Goal: Task Accomplishment & Management: Complete application form

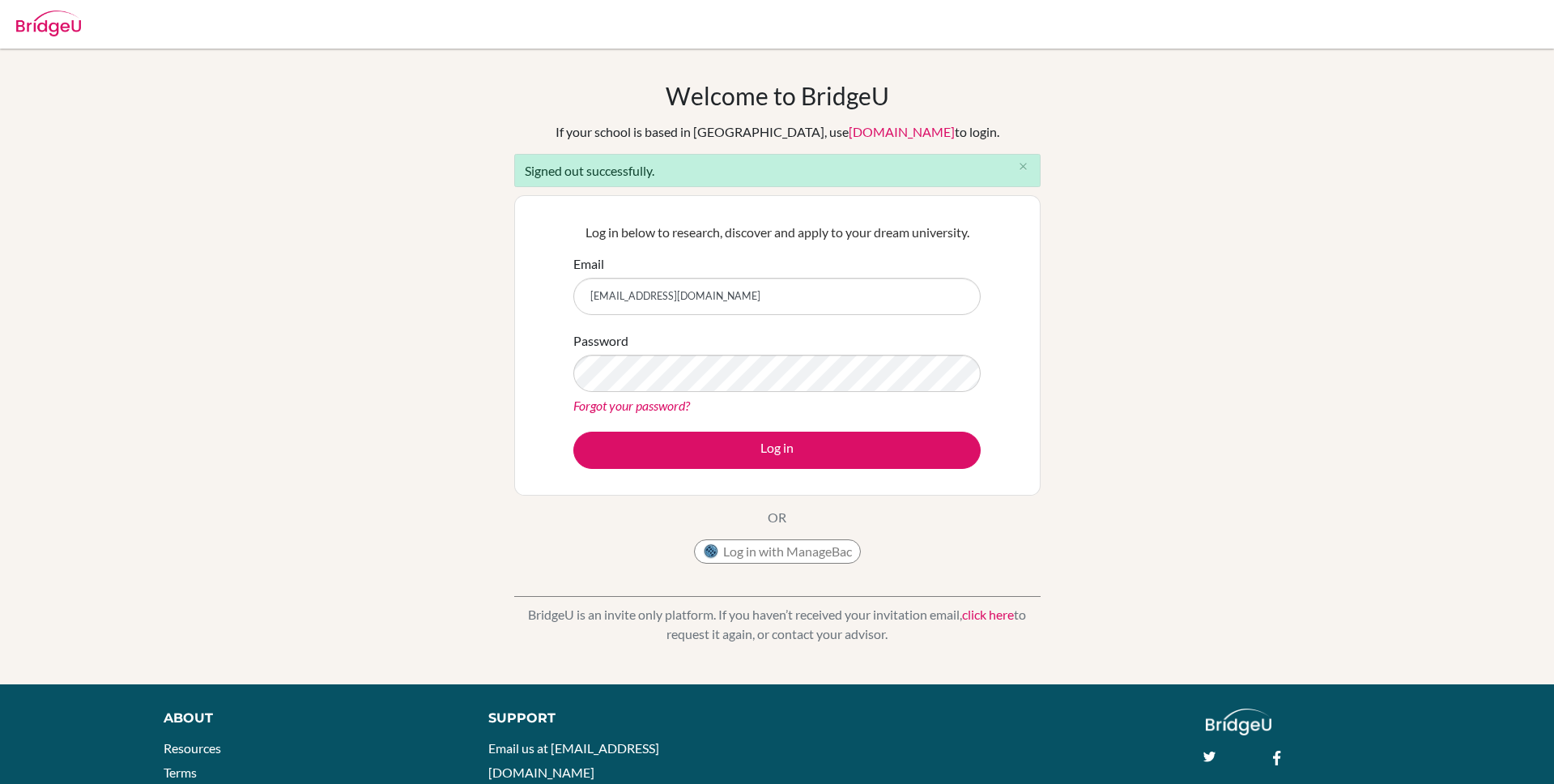
click at [731, 288] on input "[EMAIL_ADDRESS][DOMAIN_NAME]" at bounding box center [777, 295] width 407 height 37
type input "ejona@bridge-u.com"
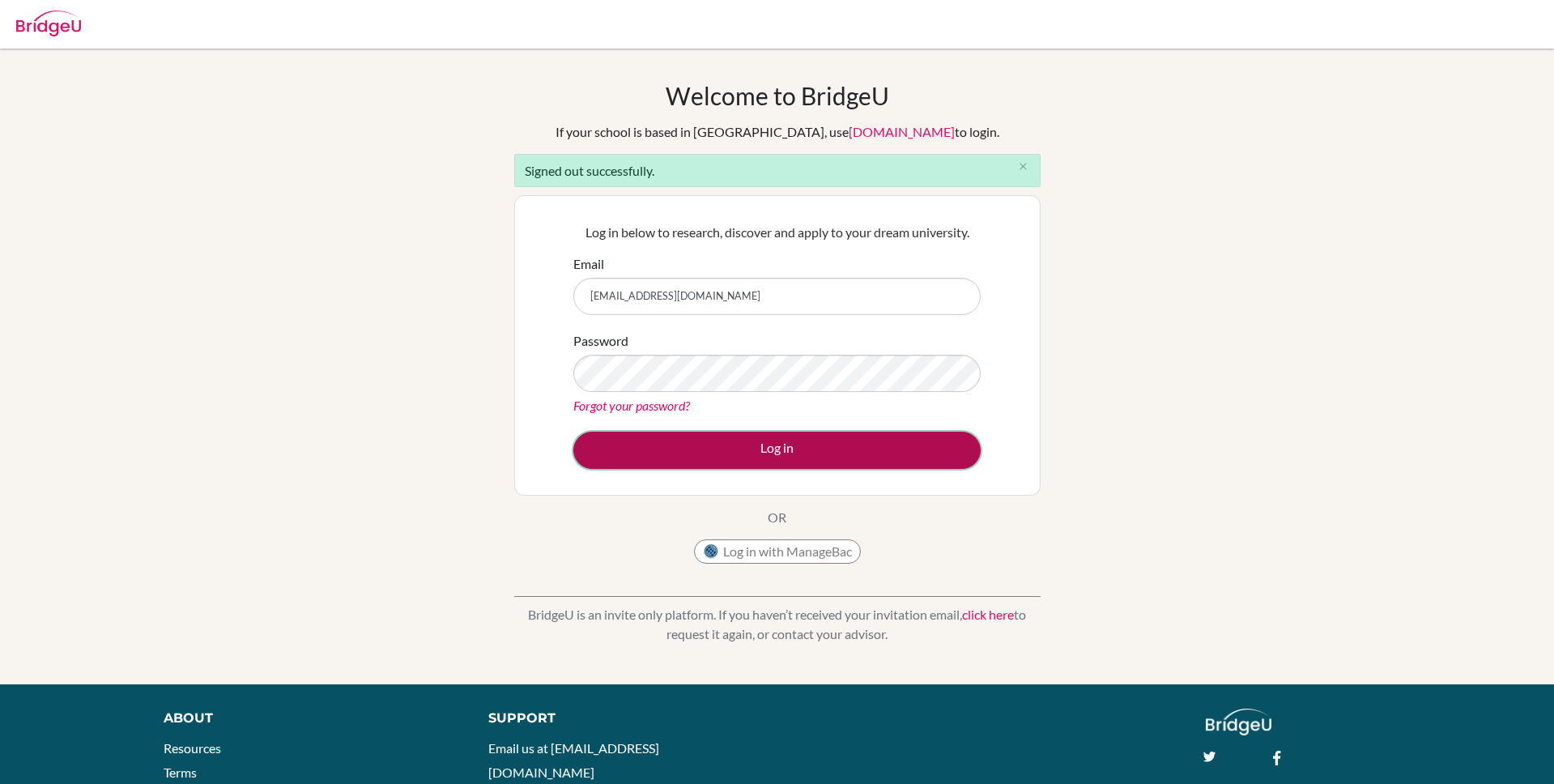
click at [795, 451] on button "Log in" at bounding box center [777, 449] width 407 height 37
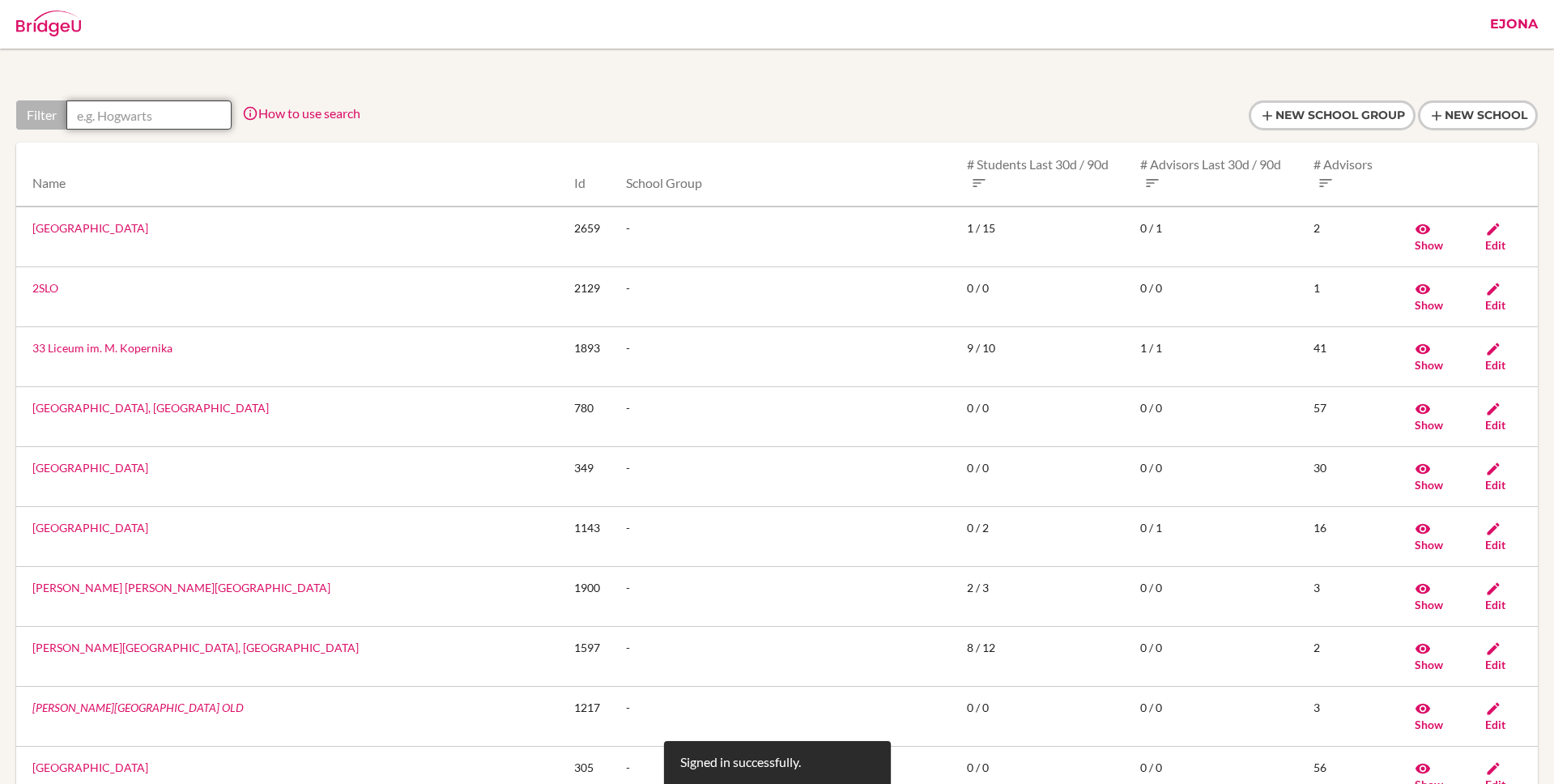
click at [209, 122] on input "text" at bounding box center [148, 115] width 165 height 29
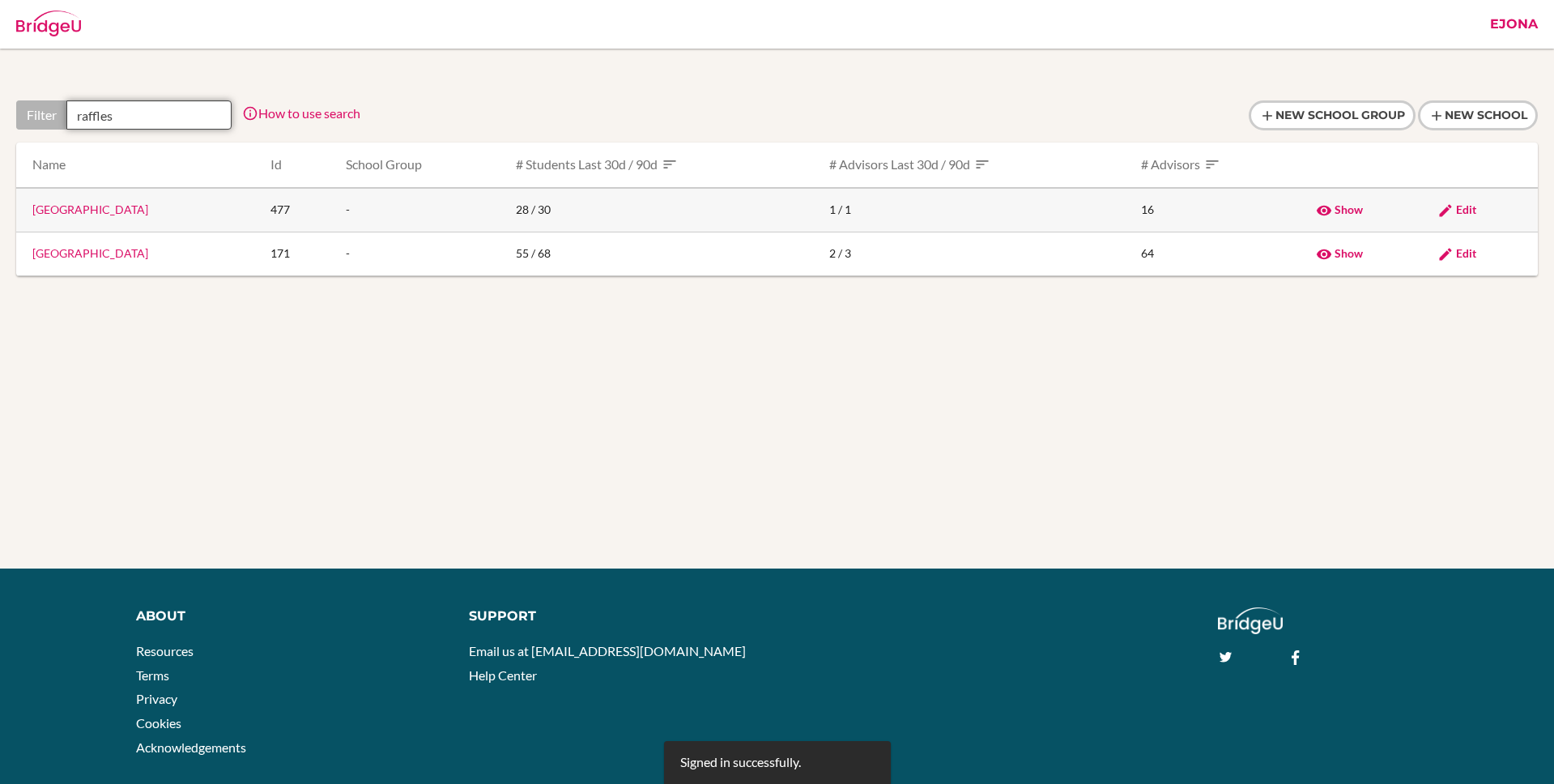
type input "raffles"
click at [139, 203] on link "Raffles International School" at bounding box center [90, 209] width 116 height 13
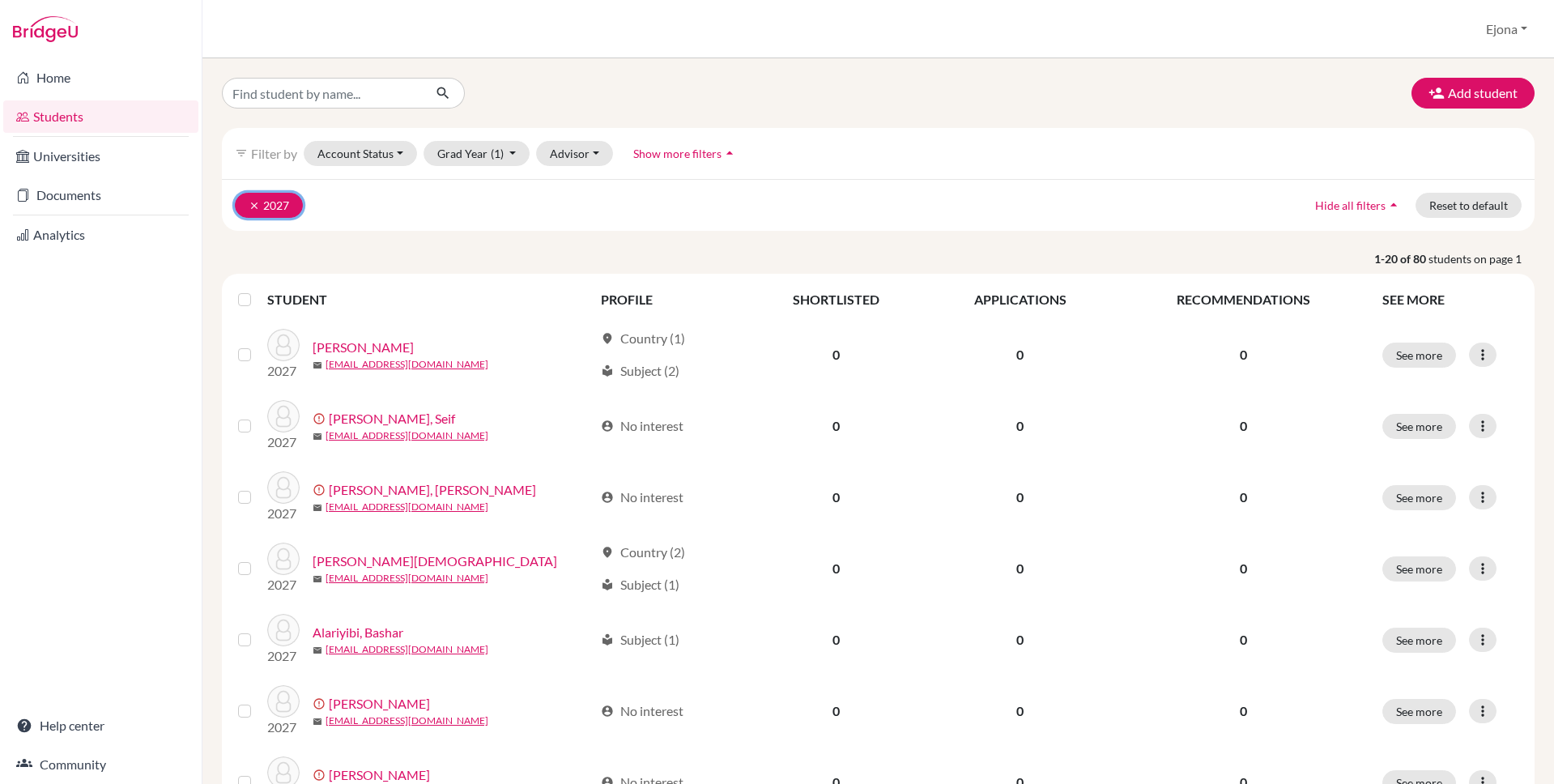
click at [244, 207] on button "clear 2027" at bounding box center [269, 205] width 68 height 25
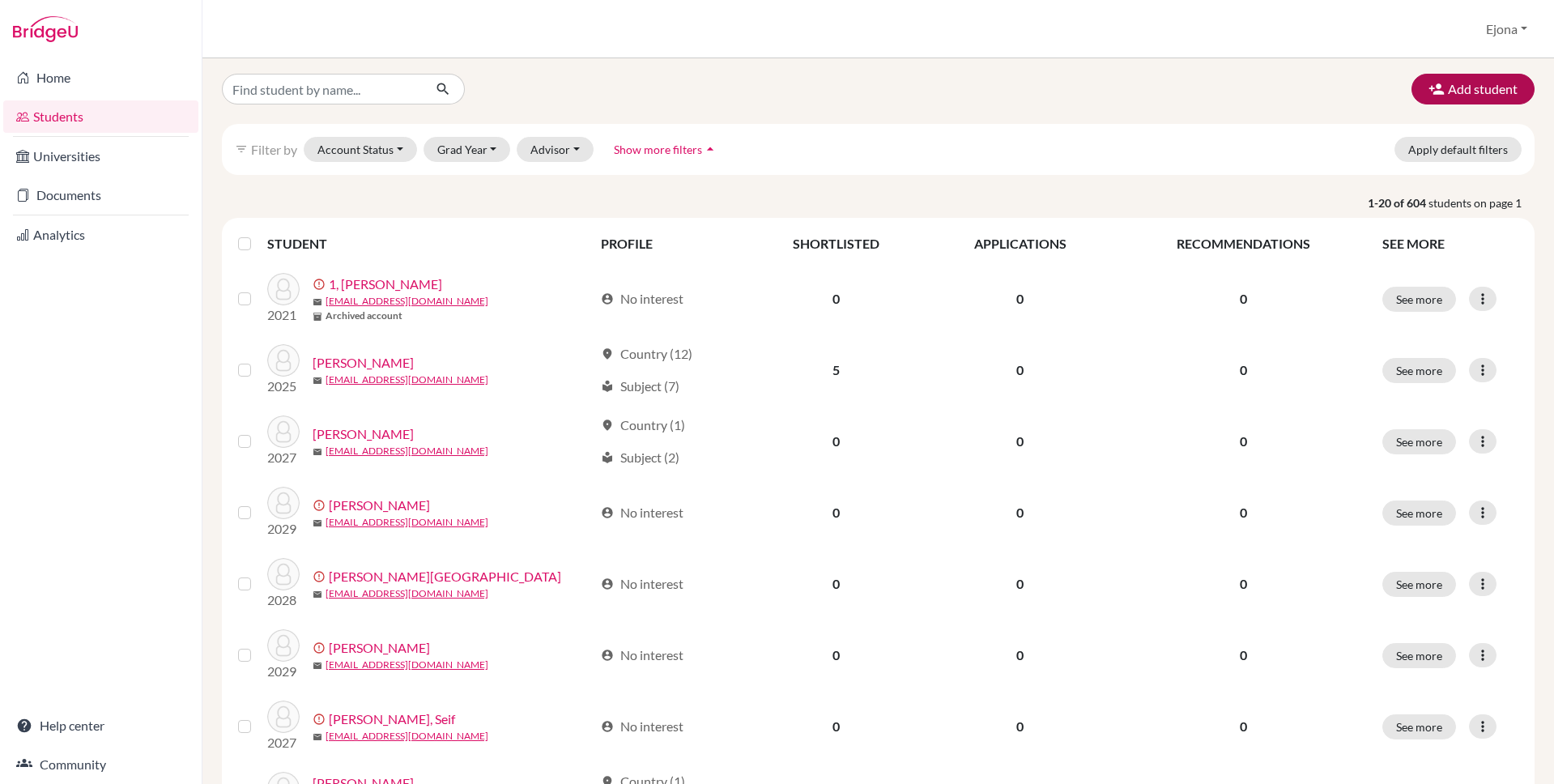
scroll to position [3, 0]
click at [1469, 90] on button "Add student" at bounding box center [1473, 90] width 123 height 31
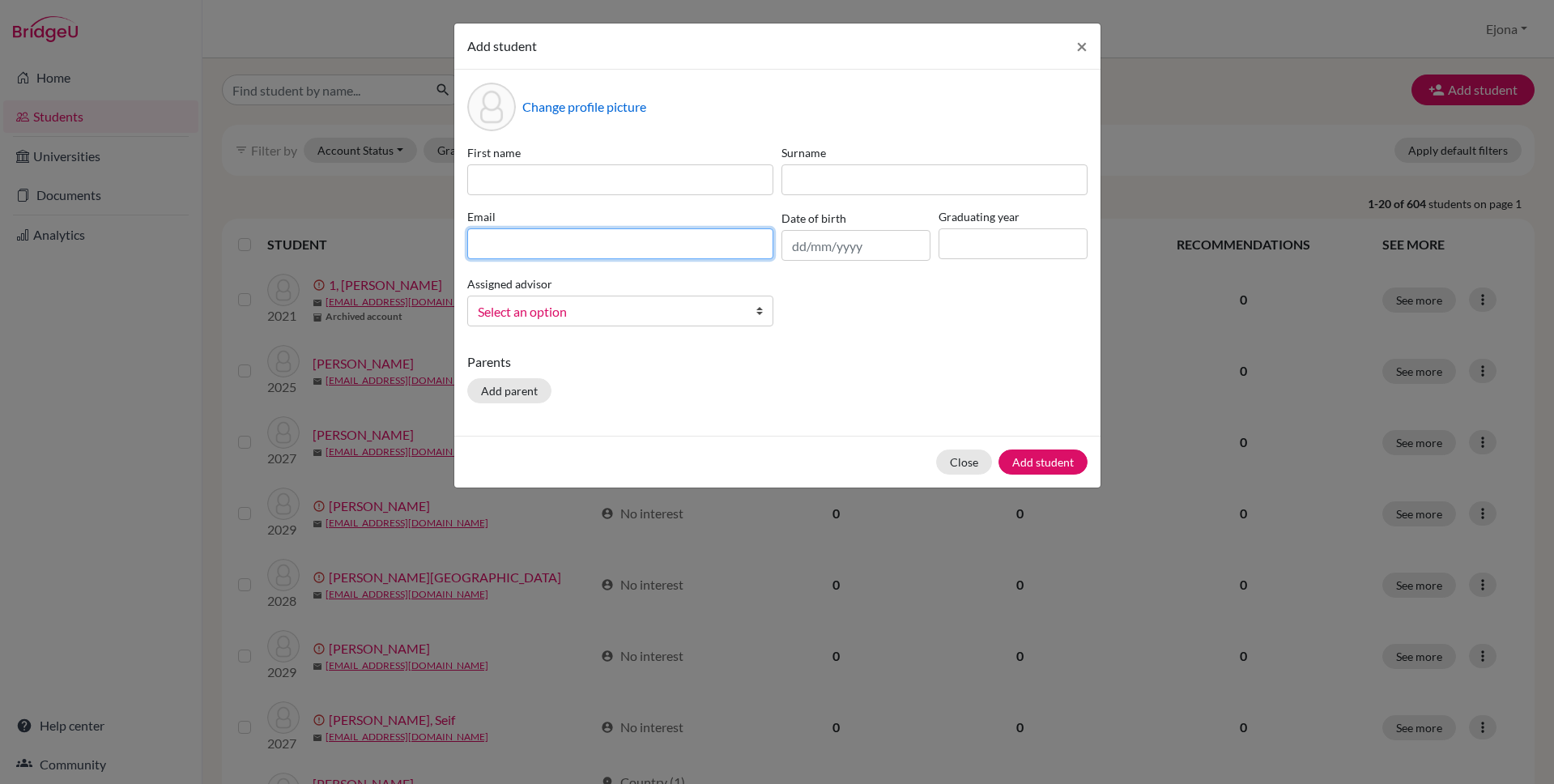
click at [646, 234] on input at bounding box center [621, 244] width 306 height 31
paste input "ris250153@risstudents.com"
type input "ris250153@risstudents.com"
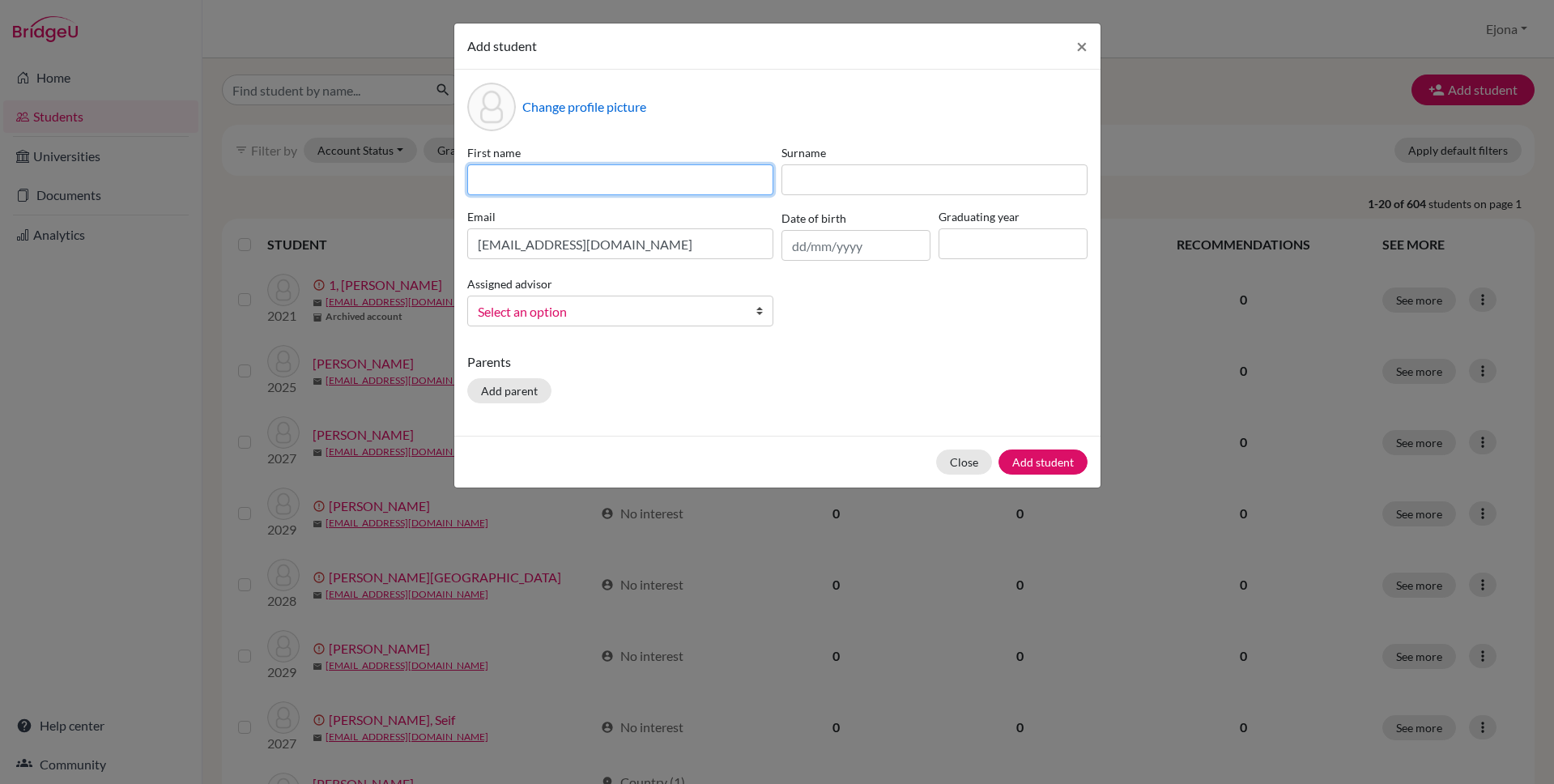
click at [695, 165] on input at bounding box center [621, 180] width 306 height 31
paste input "ayan asim sheikh"
click at [482, 183] on input "ayan asim sheikh" at bounding box center [621, 180] width 306 height 31
click at [513, 177] on input "Ayan asim sheikh" at bounding box center [621, 180] width 306 height 31
drag, startPoint x: 604, startPoint y: 180, endPoint x: 541, endPoint y: 178, distance: 63.0
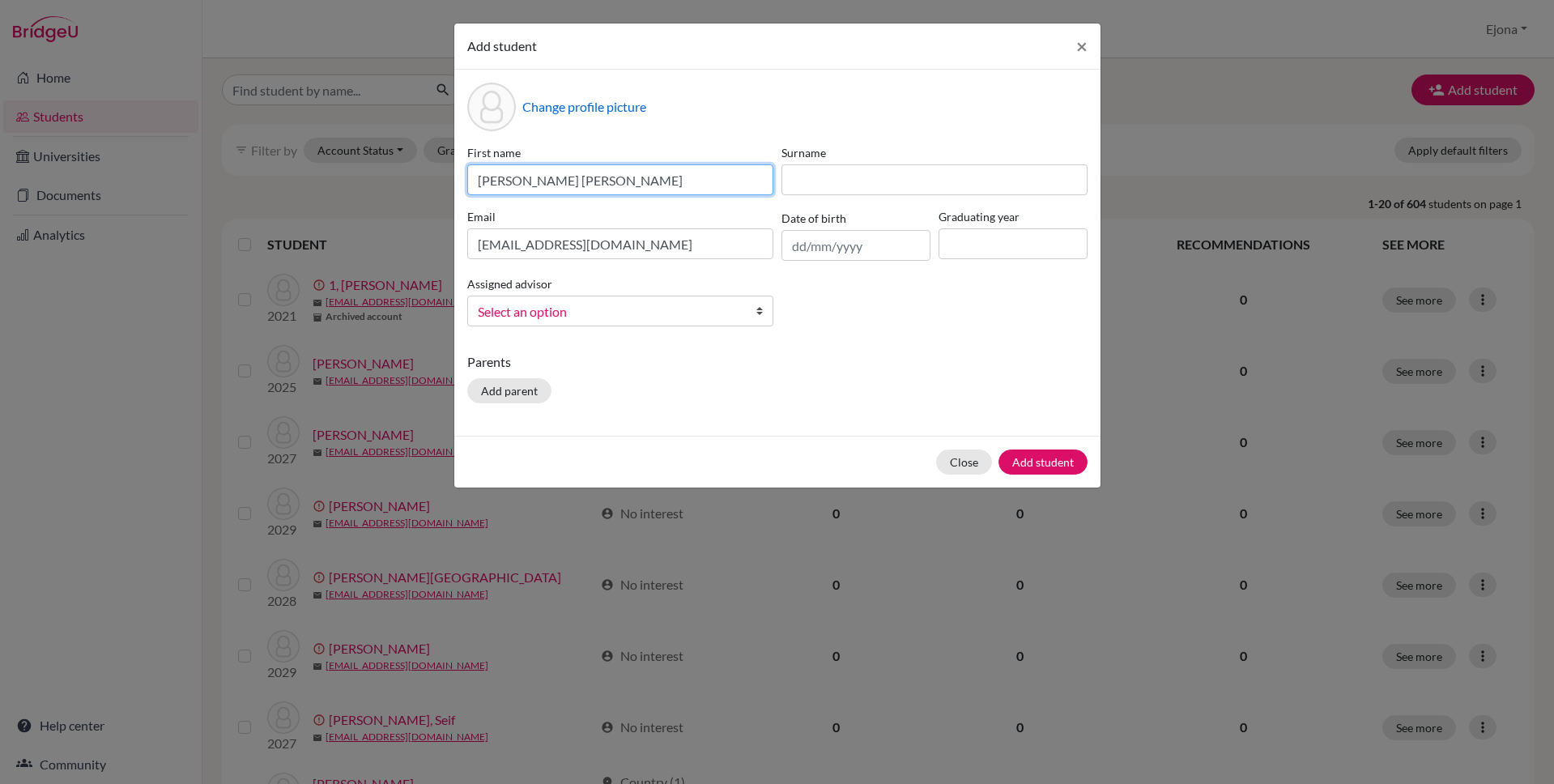
click at [541, 178] on input "Ayan Asim sheikh" at bounding box center [621, 180] width 306 height 31
type input "Ayan Asim sheikh"
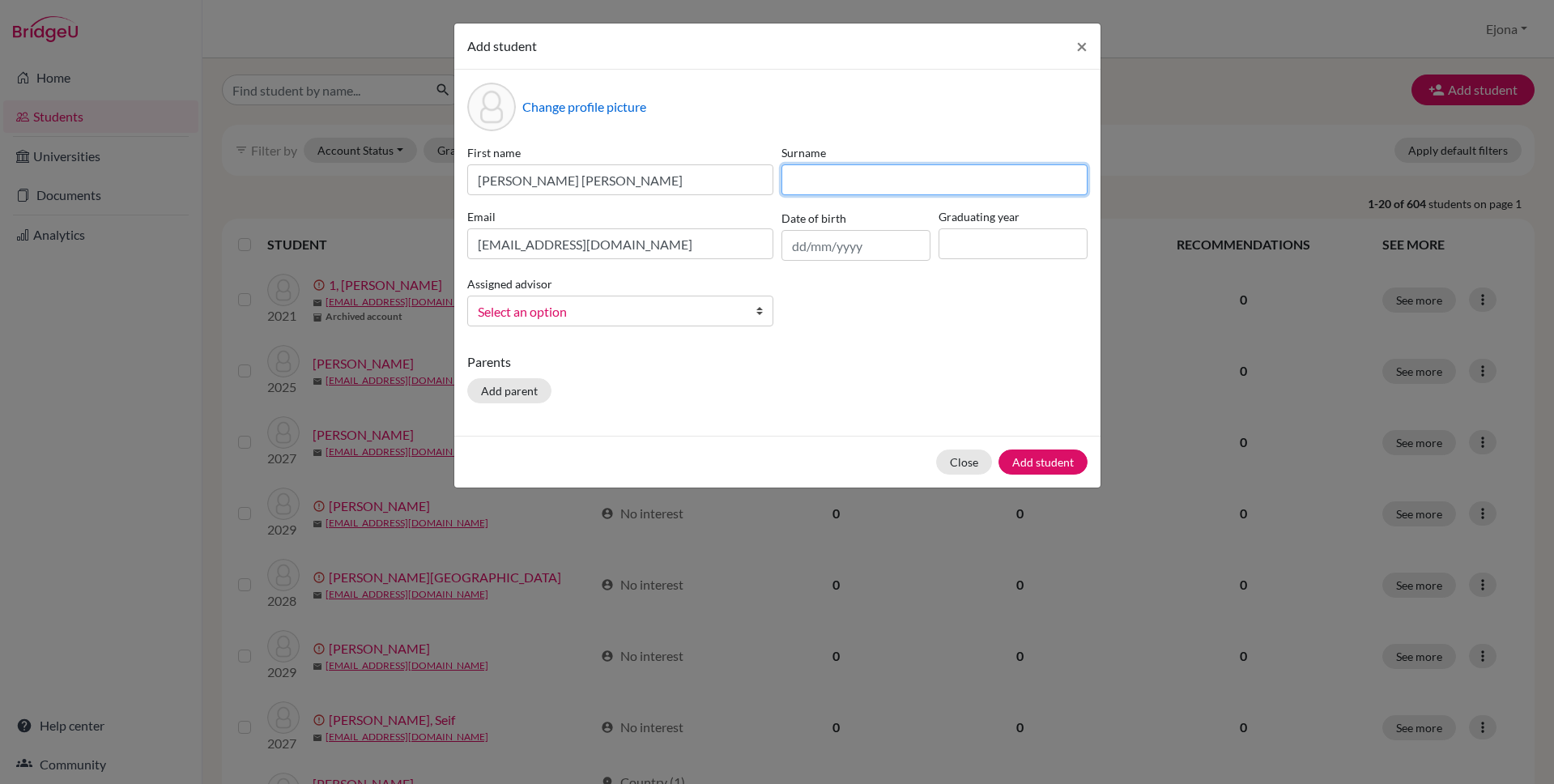
click at [850, 178] on input at bounding box center [934, 180] width 306 height 31
paste input "sheikh"
click at [799, 182] on input "sheikh" at bounding box center [934, 180] width 306 height 31
type input "Sheikh"
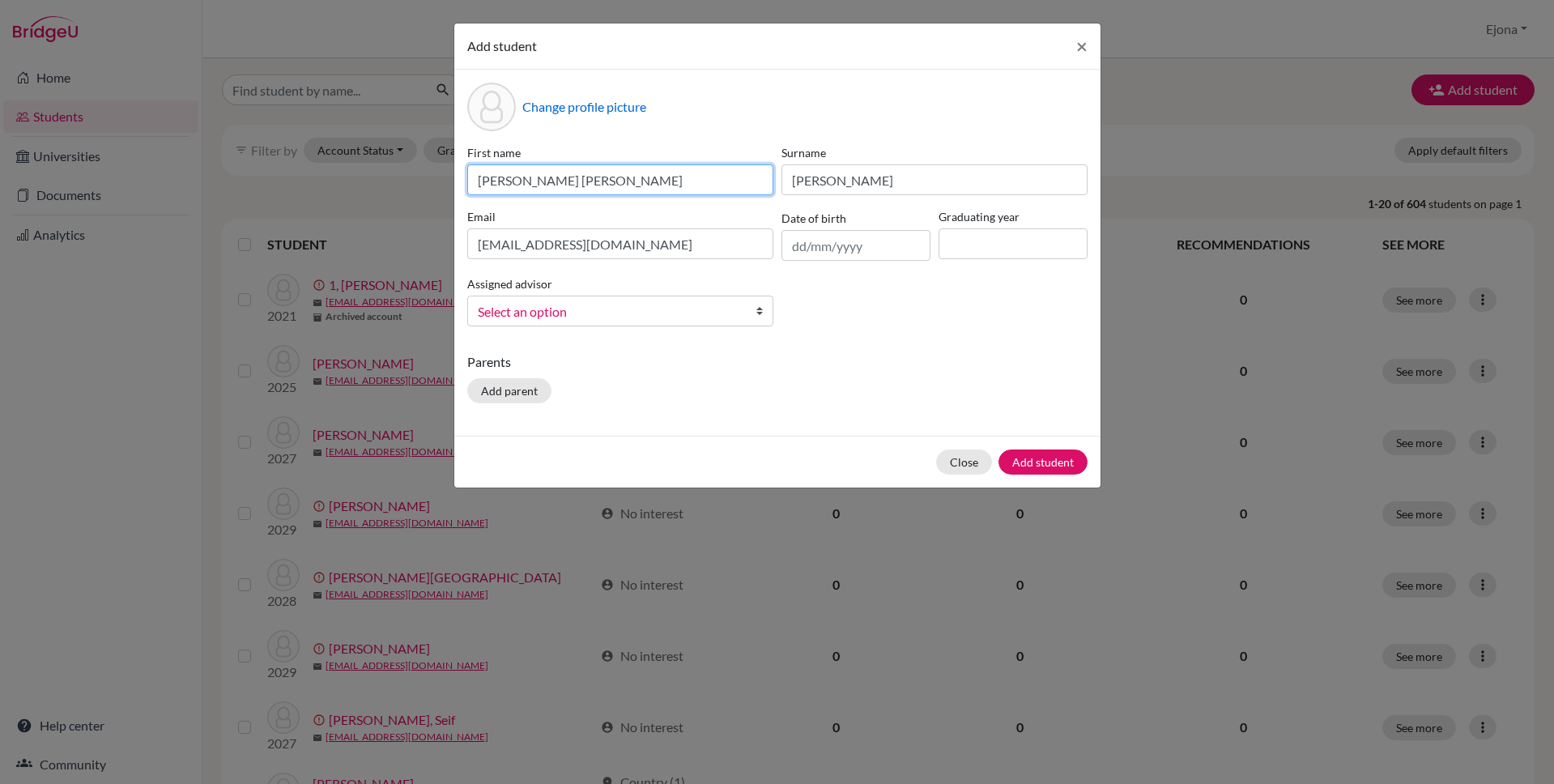
drag, startPoint x: 635, startPoint y: 182, endPoint x: 536, endPoint y: 180, distance: 99.0
click at [536, 180] on input "Ayan Asim sheikh" at bounding box center [621, 180] width 306 height 31
type input "Ayan Asim"
click at [1001, 241] on input at bounding box center [1013, 244] width 149 height 31
type input "2027"
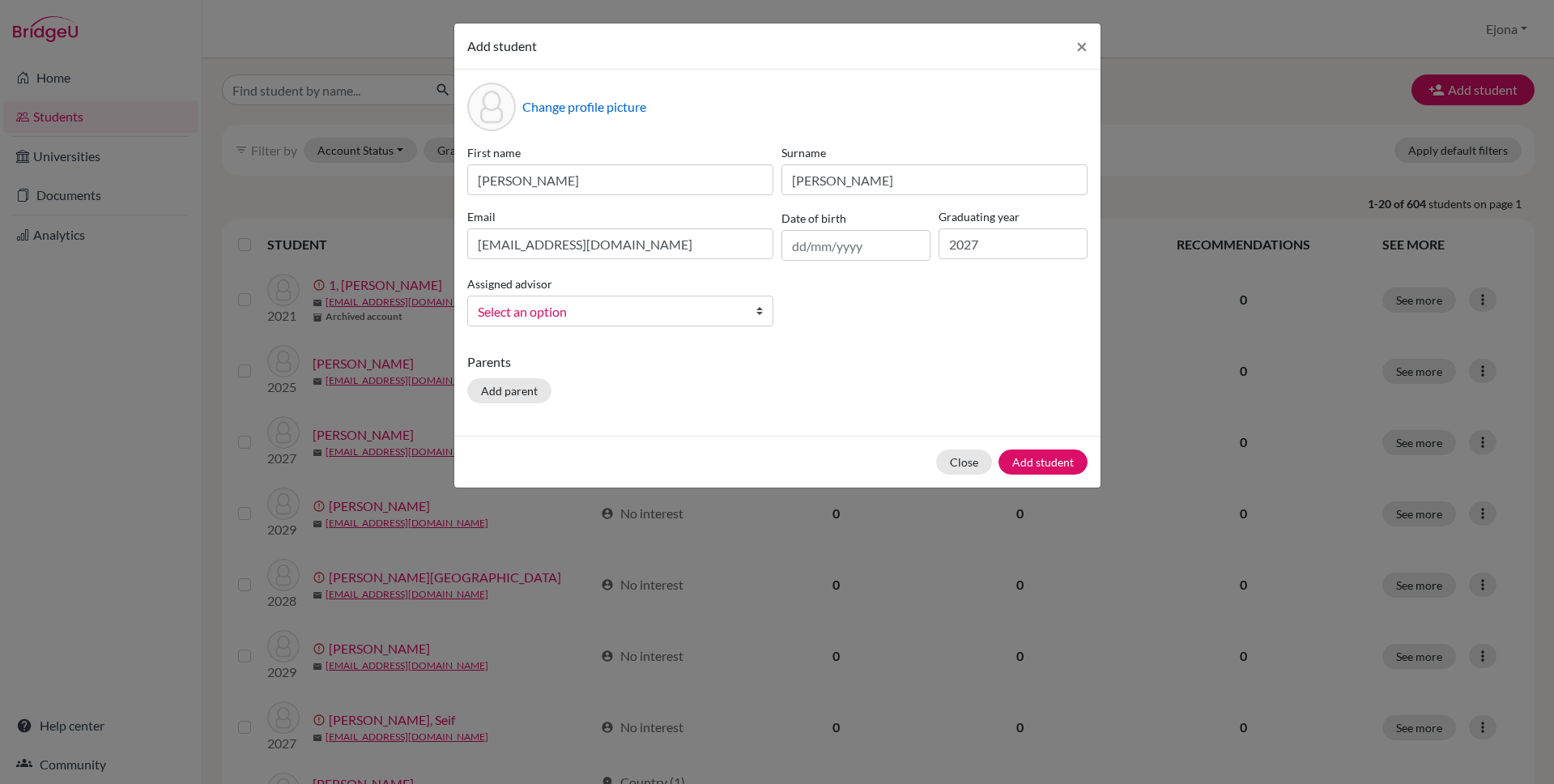
click at [722, 309] on span "Select an option" at bounding box center [610, 312] width 264 height 21
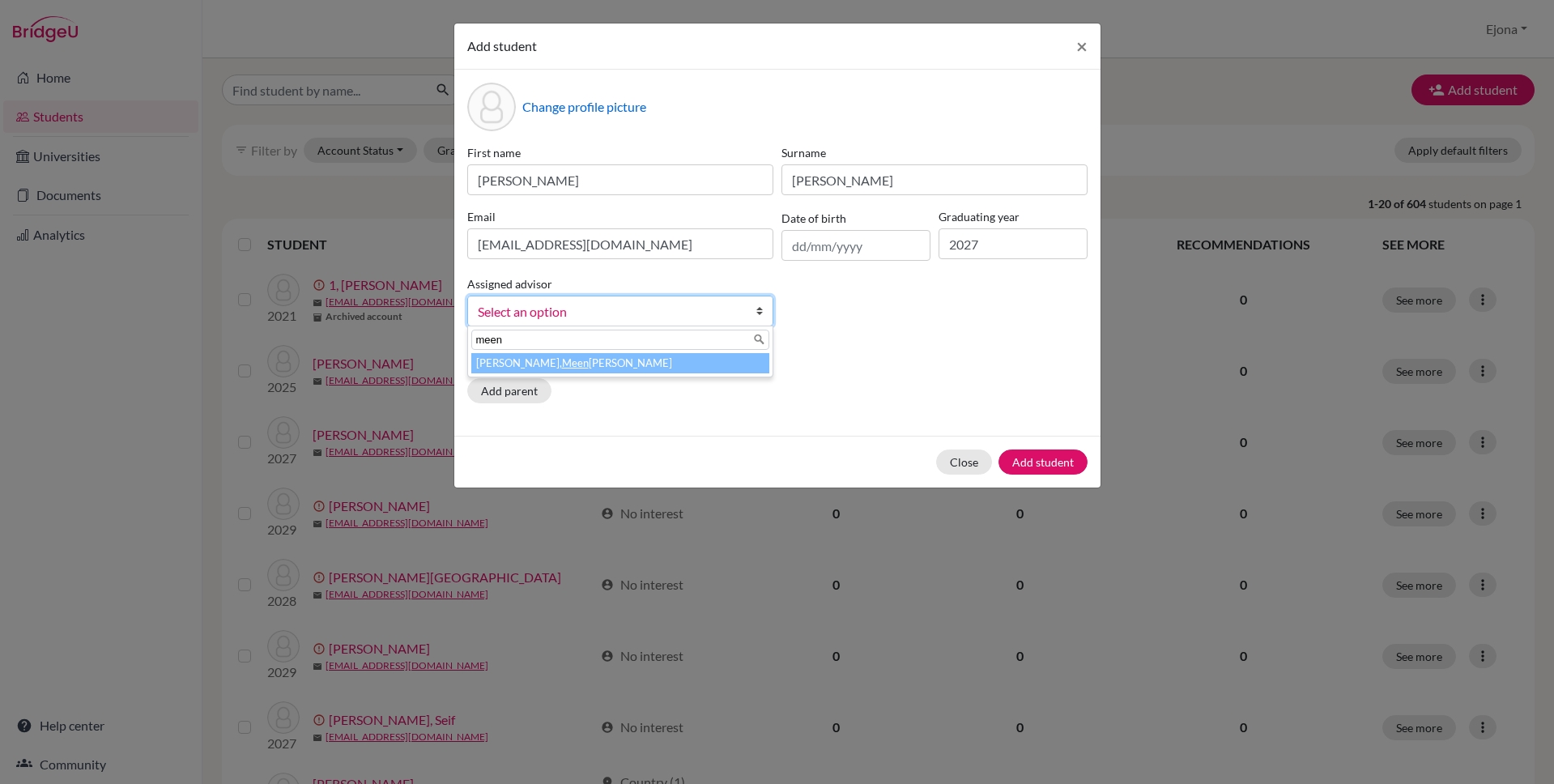
type input "meen"
click at [683, 359] on li "Mattoo, Meen akshi" at bounding box center [621, 362] width 298 height 20
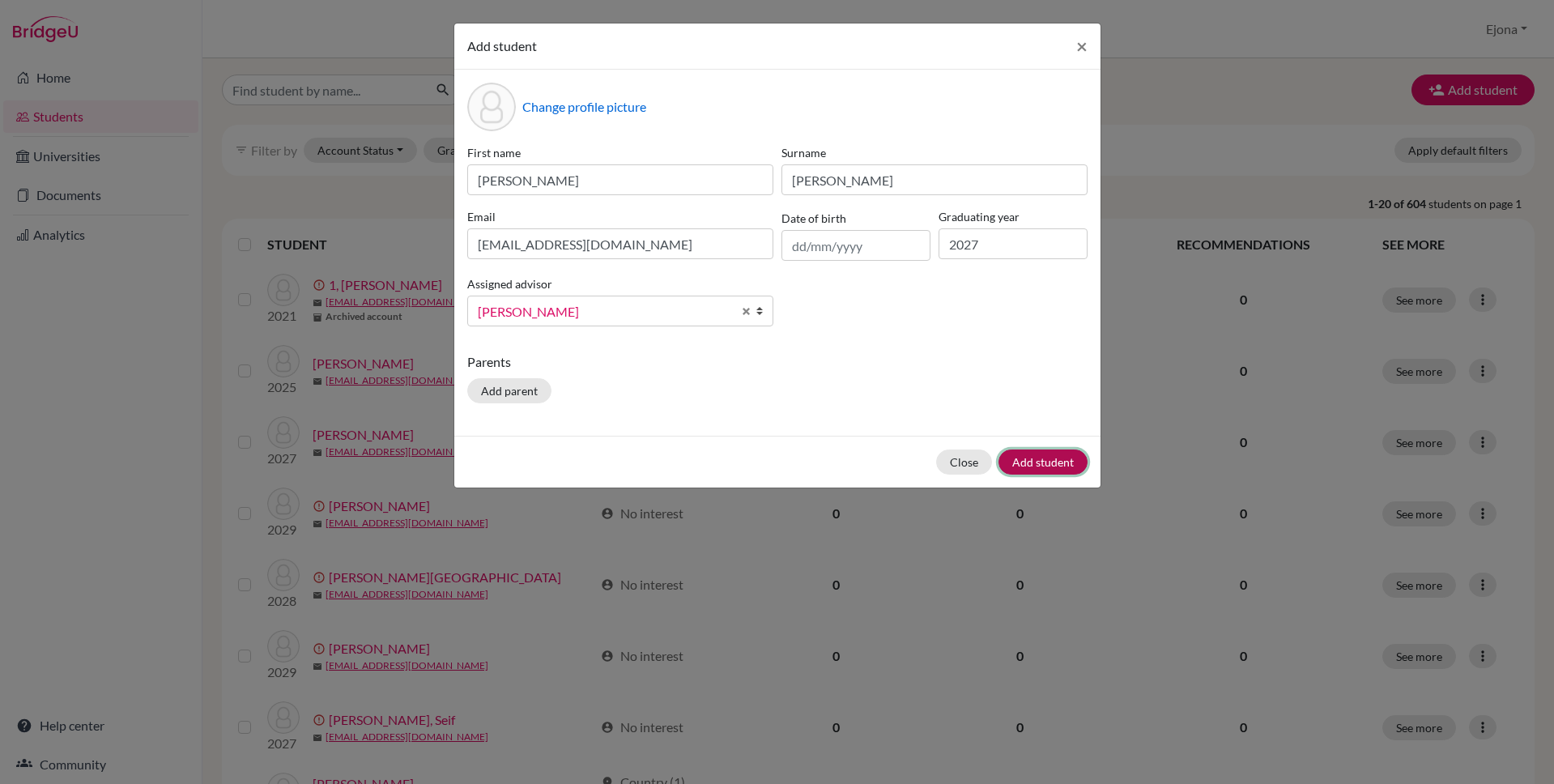
click at [1057, 457] on button "Add student" at bounding box center [1042, 462] width 89 height 25
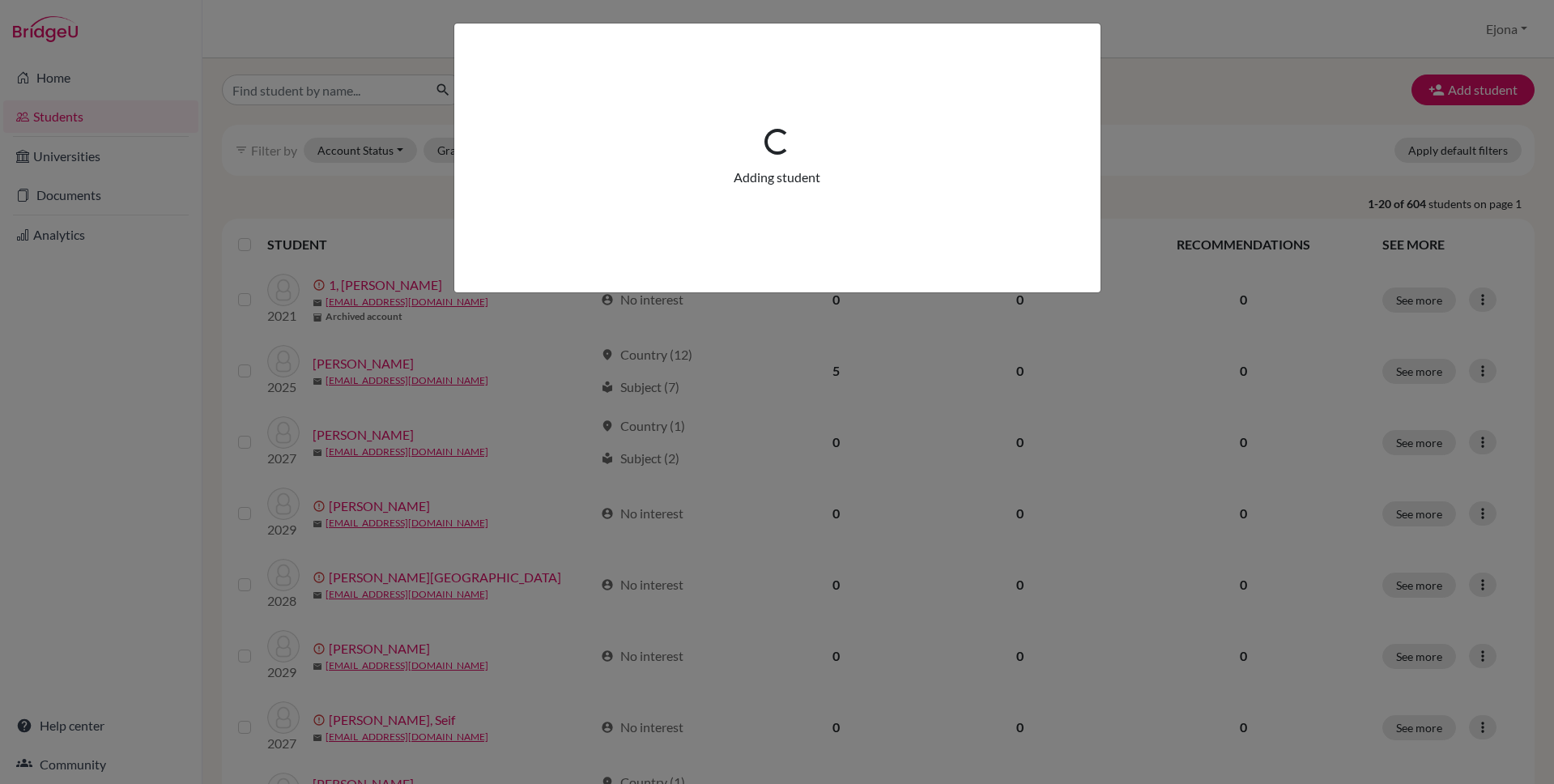
scroll to position [0, 0]
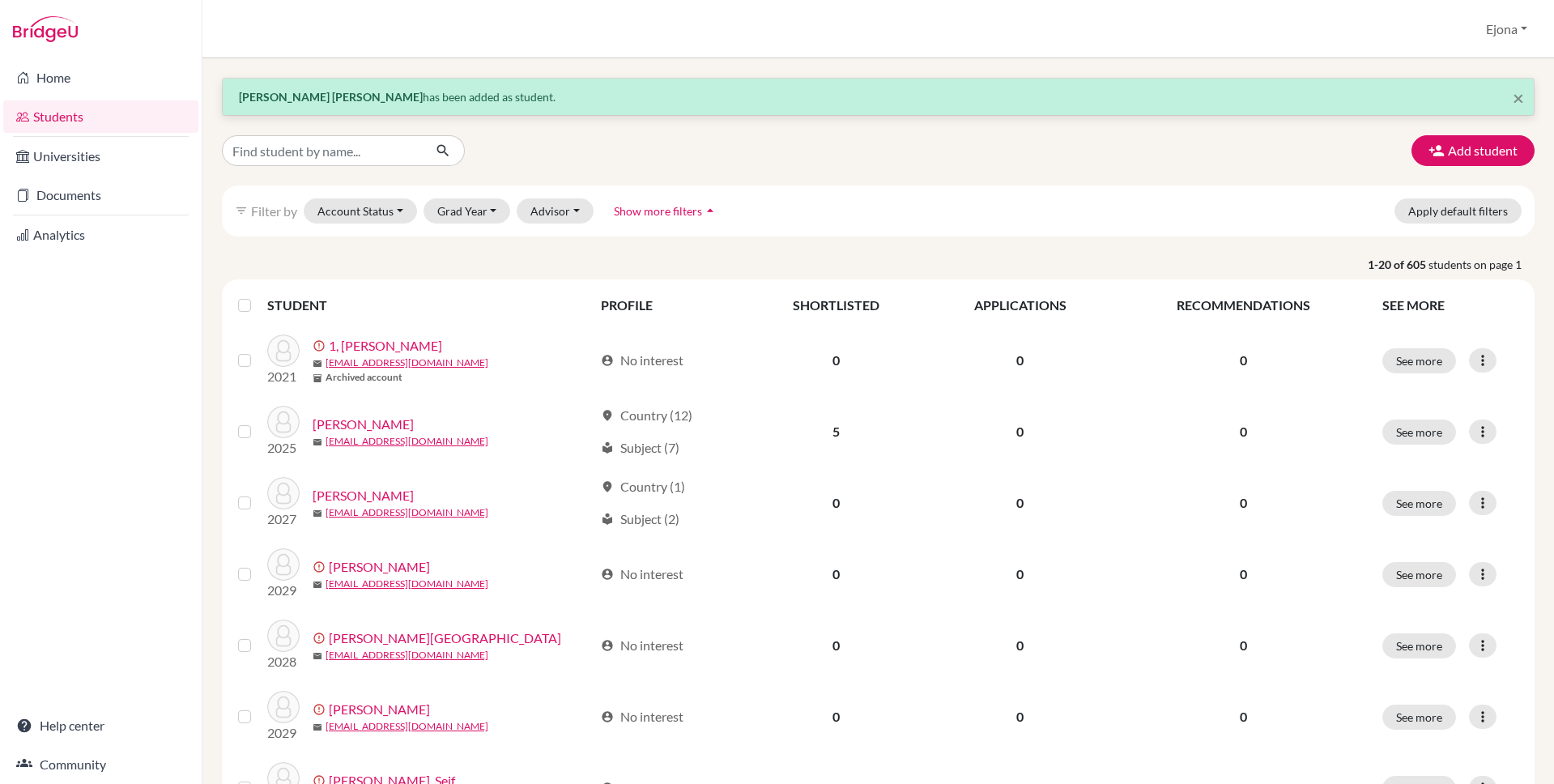
drag, startPoint x: 58, startPoint y: 39, endPoint x: 68, endPoint y: 2, distance: 38.3
click at [58, 39] on img at bounding box center [46, 29] width 65 height 26
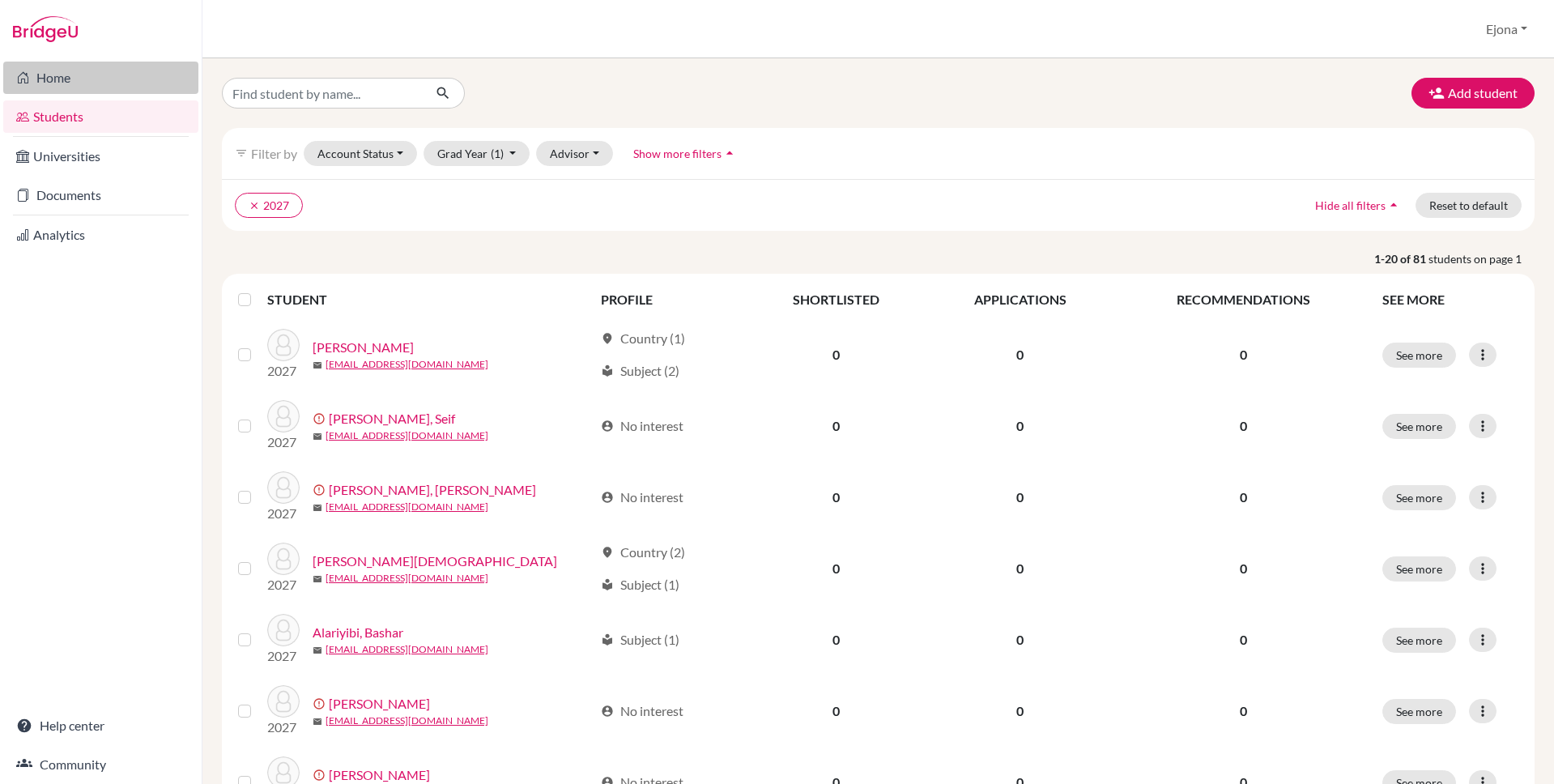
click at [120, 80] on link "Home" at bounding box center [100, 77] width 195 height 33
